Goal: Browse casually

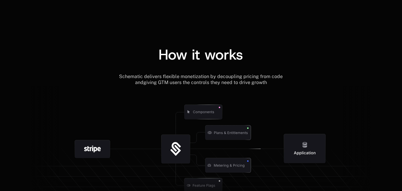
scroll to position [741, 0]
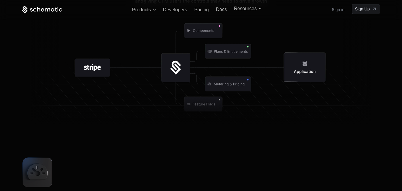
scroll to position [725, 0]
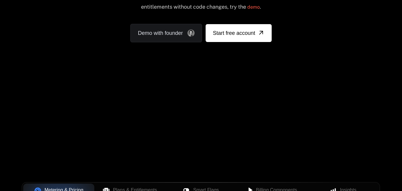
scroll to position [93, 0]
